Goal: Information Seeking & Learning: Find contact information

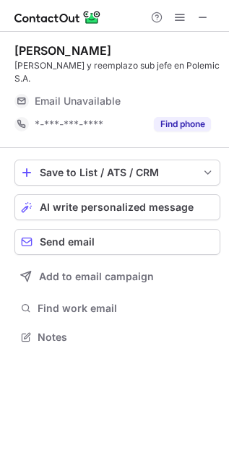
scroll to position [314, 229]
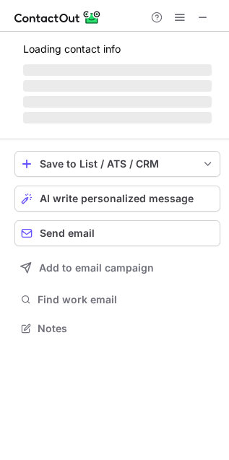
scroll to position [314, 229]
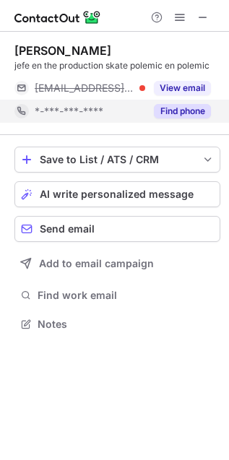
click at [194, 116] on button "Find phone" at bounding box center [182, 111] width 57 height 14
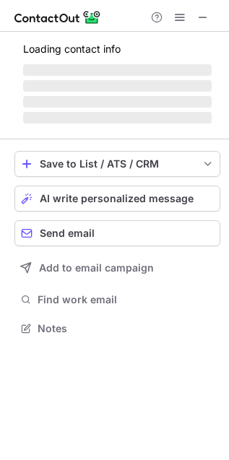
scroll to position [314, 229]
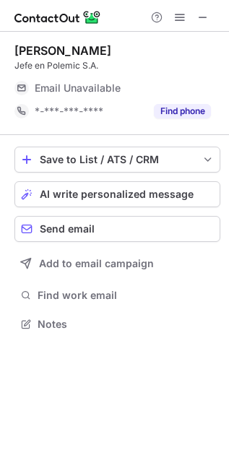
scroll to position [314, 229]
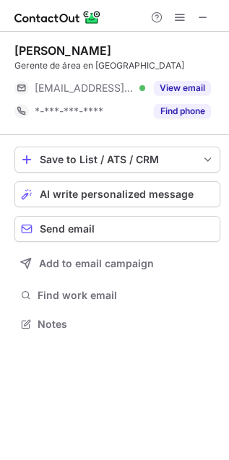
scroll to position [314, 229]
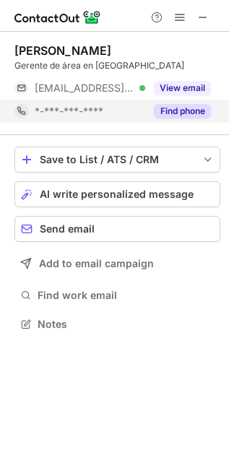
click at [159, 113] on button "Find phone" at bounding box center [182, 111] width 57 height 14
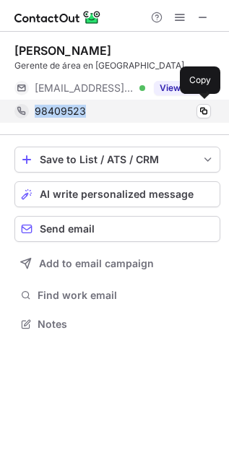
drag, startPoint x: 55, startPoint y: 116, endPoint x: 31, endPoint y: 120, distance: 24.1
click at [31, 120] on div "98409523 Copy" at bounding box center [112, 111] width 197 height 23
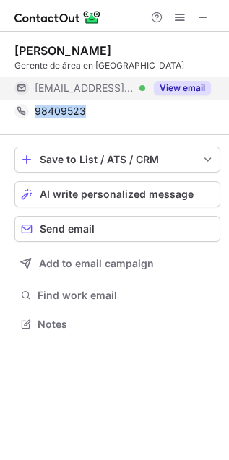
click at [183, 95] on div "View email" at bounding box center [178, 88] width 66 height 23
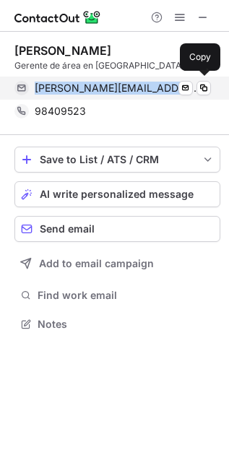
drag, startPoint x: 34, startPoint y: 94, endPoint x: 116, endPoint y: 91, distance: 82.4
click at [116, 91] on div "ivan@polemic.cl Verified" at bounding box center [123, 88] width 176 height 13
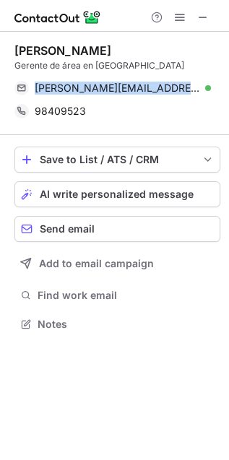
copy span "ivan@polemic.cl"
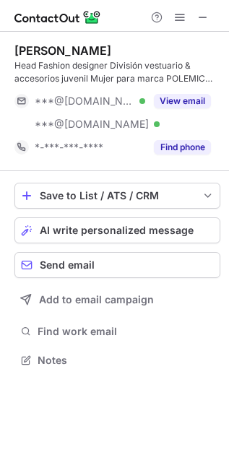
scroll to position [350, 229]
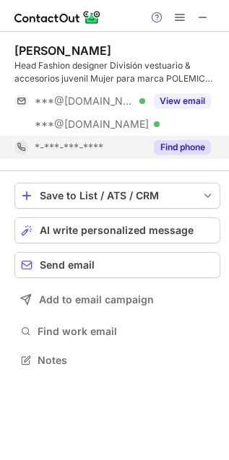
click at [196, 153] on button "Find phone" at bounding box center [182, 147] width 57 height 14
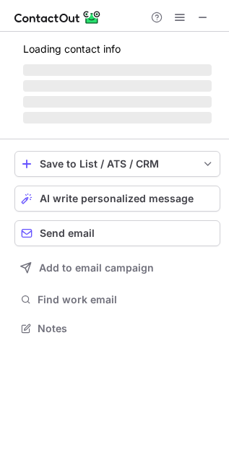
scroll to position [314, 229]
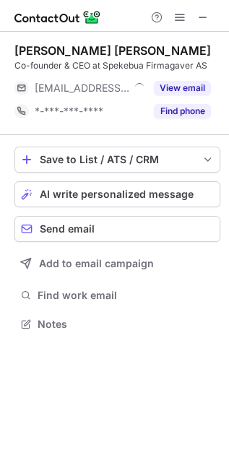
scroll to position [314, 229]
